Goal: Task Accomplishment & Management: Manage account settings

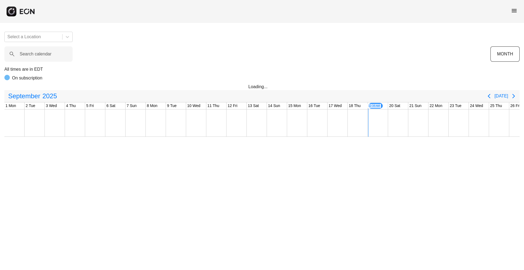
scroll to position [0, 90]
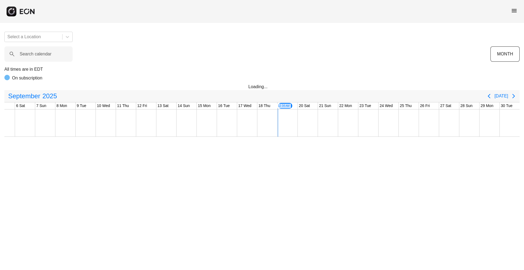
click at [516, 9] on span "menu" at bounding box center [514, 10] width 7 height 7
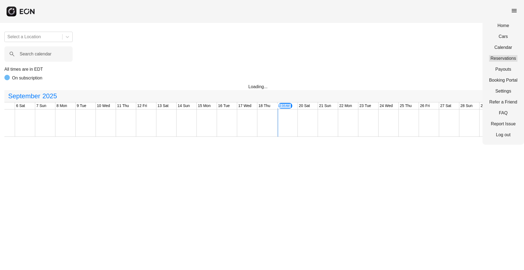
click at [511, 60] on link "Reservations" at bounding box center [503, 58] width 28 height 7
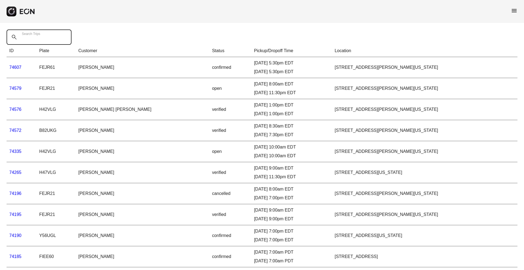
click at [57, 36] on Trips "Search Trips" at bounding box center [39, 36] width 65 height 15
paste Trips "*****"
type Trips "*****"
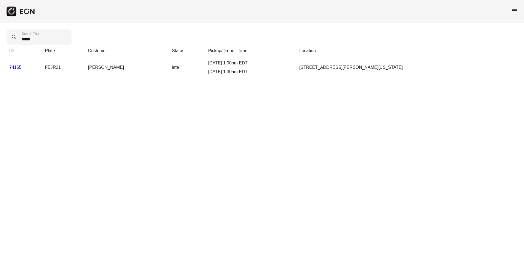
click at [17, 67] on link "74165" at bounding box center [15, 67] width 12 height 5
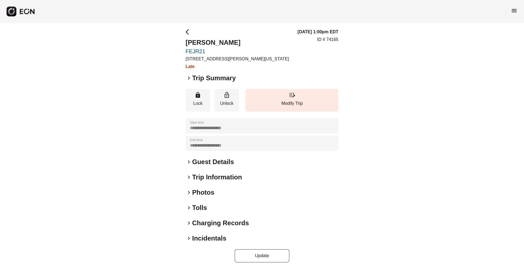
scroll to position [2, 0]
click at [194, 190] on h2 "Photos" at bounding box center [203, 192] width 22 height 9
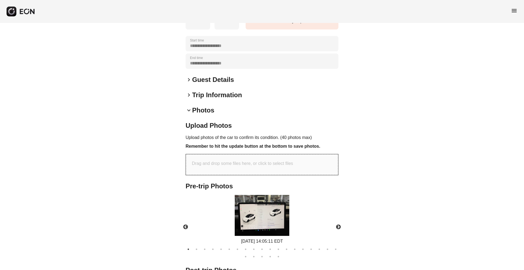
scroll to position [84, 0]
click at [190, 112] on span "keyboard_arrow_down" at bounding box center [189, 111] width 7 height 7
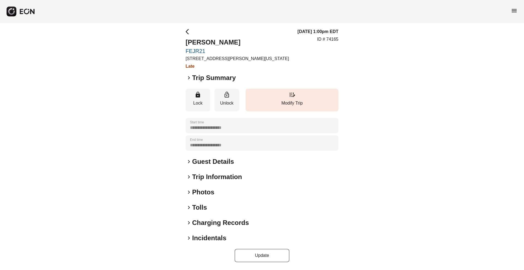
scroll to position [2, 0]
click at [196, 208] on h2 "Tolls" at bounding box center [199, 207] width 15 height 9
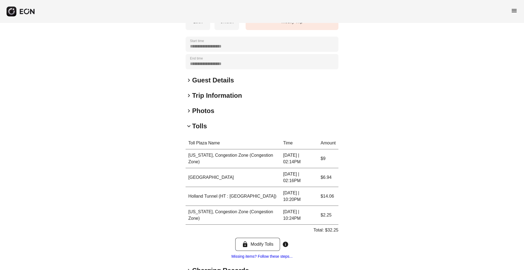
scroll to position [132, 0]
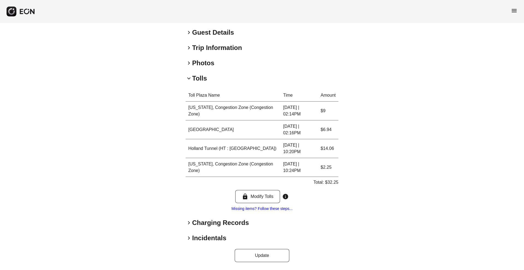
click at [196, 222] on h2 "Charging Records" at bounding box center [220, 222] width 57 height 9
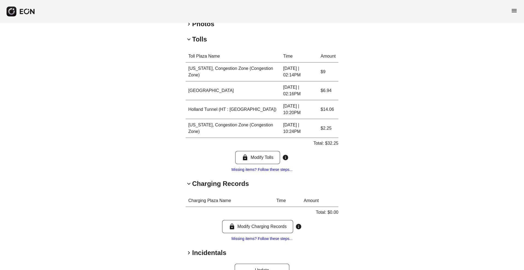
scroll to position [169, 0]
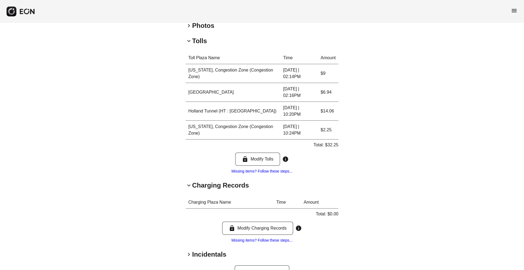
click at [334, 144] on p "Total: $32.25" at bounding box center [326, 145] width 25 height 7
copy p "32.25"
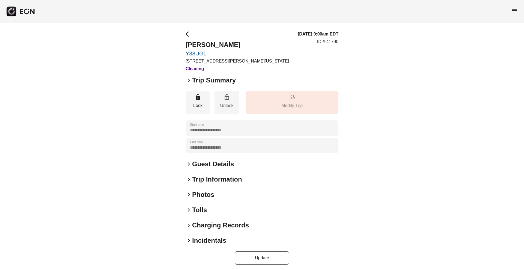
scroll to position [2, 0]
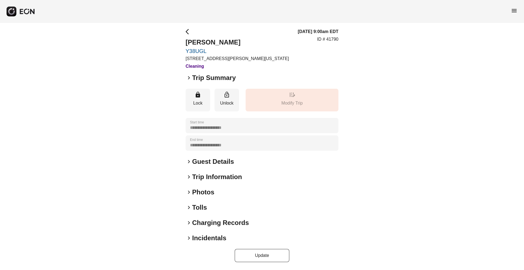
click at [198, 192] on h2 "Photos" at bounding box center [203, 192] width 22 height 9
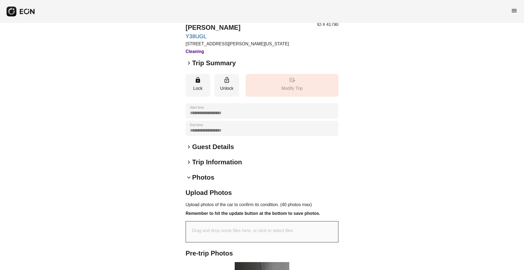
scroll to position [21, 0]
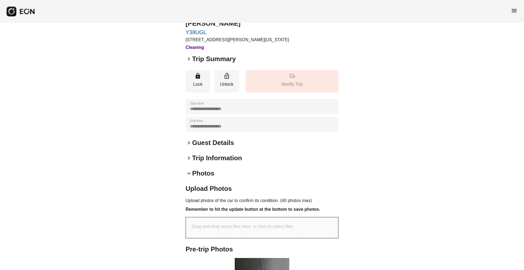
click at [204, 176] on h2 "Photos" at bounding box center [203, 173] width 22 height 9
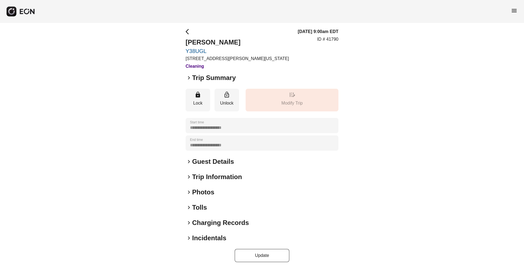
scroll to position [2, 0]
click at [194, 205] on h2 "Tolls" at bounding box center [199, 207] width 15 height 9
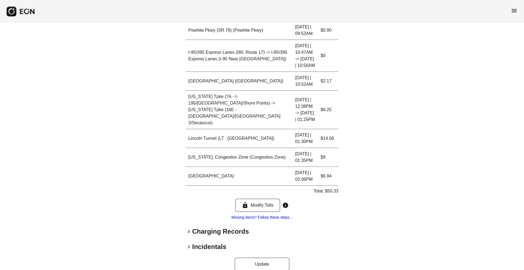
scroll to position [303, 0]
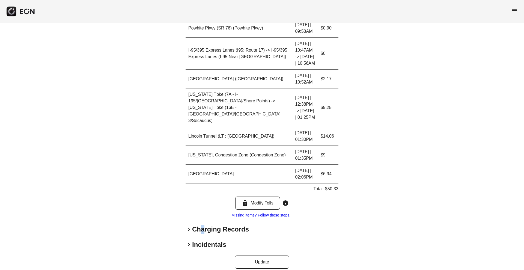
drag, startPoint x: 200, startPoint y: 227, endPoint x: 205, endPoint y: 220, distance: 9.2
click at [205, 225] on h2 "Charging Records" at bounding box center [220, 229] width 57 height 9
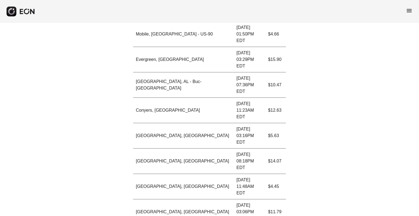
scroll to position [1011, 0]
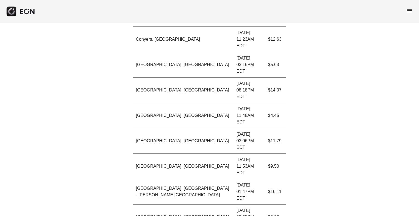
copy p "354.64"
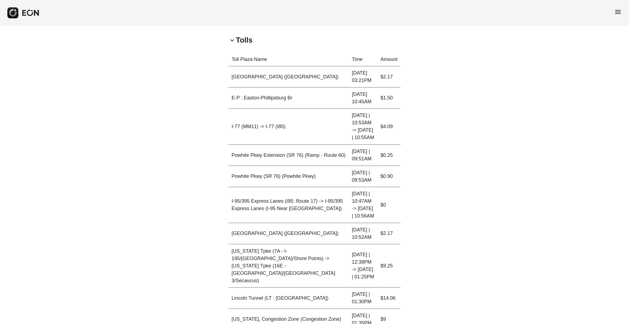
scroll to position [174, 0]
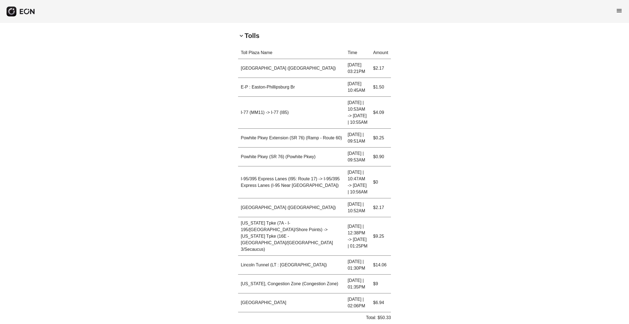
click at [387, 270] on p "Total: $50.33" at bounding box center [378, 317] width 25 height 7
copy p "50.33"
